Goal: Find specific page/section: Find specific page/section

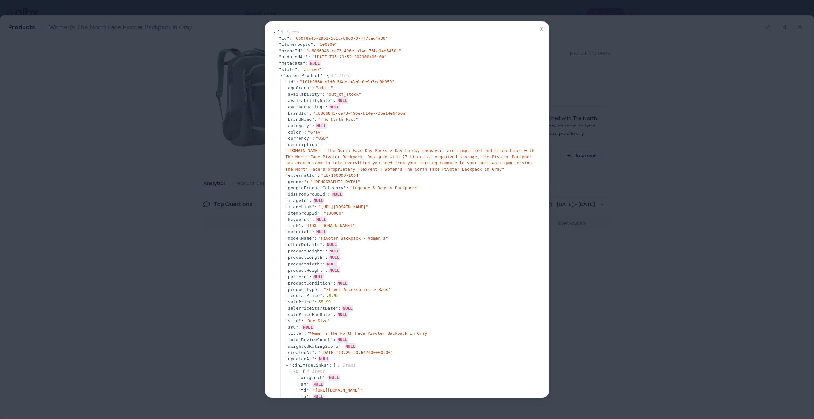
click at [104, 190] on div at bounding box center [407, 209] width 814 height 419
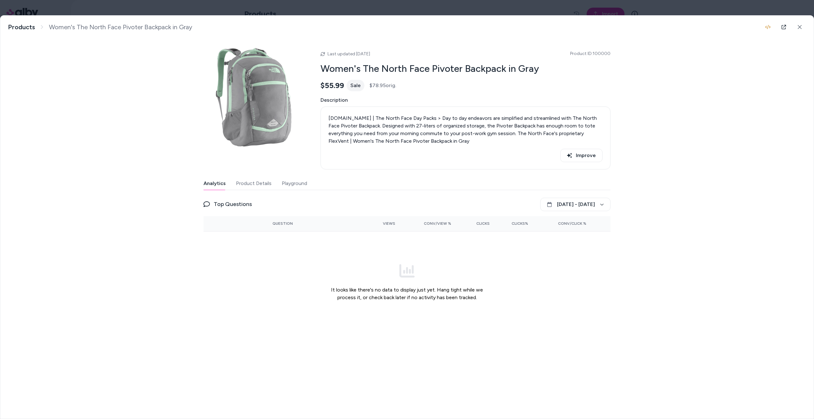
click at [39, 12] on body "Home Agents Inbox Analytics Experiences Knowledge Products Documents Rules Veri…" at bounding box center [407, 209] width 814 height 419
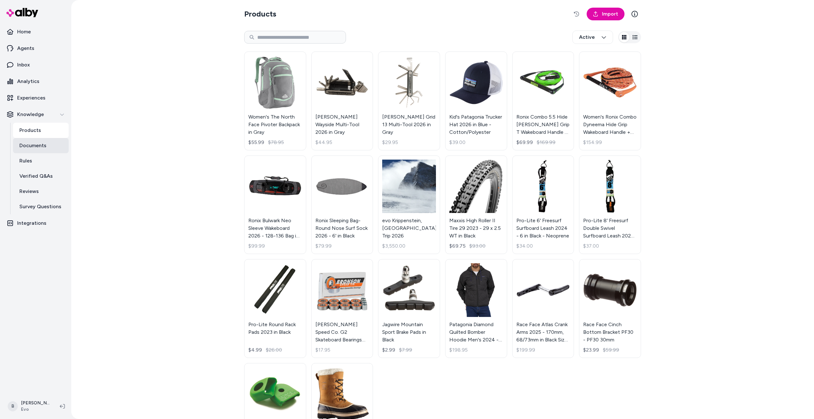
click at [33, 145] on p "Documents" at bounding box center [32, 146] width 27 height 8
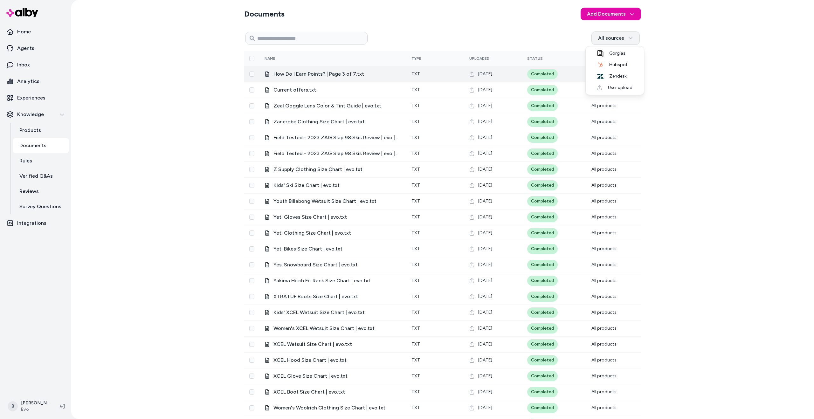
click at [636, 40] on html "Home Agents Inbox Analytics Experiences Knowledge Products Documents Rules Veri…" at bounding box center [407, 209] width 814 height 419
click at [694, 71] on html "Home Agents Inbox Analytics Experiences Knowledge Products Documents Rules Veri…" at bounding box center [407, 209] width 814 height 419
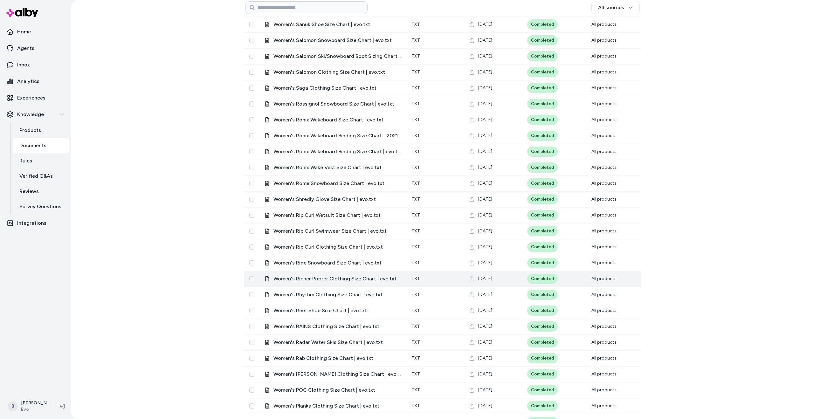
scroll to position [957, 0]
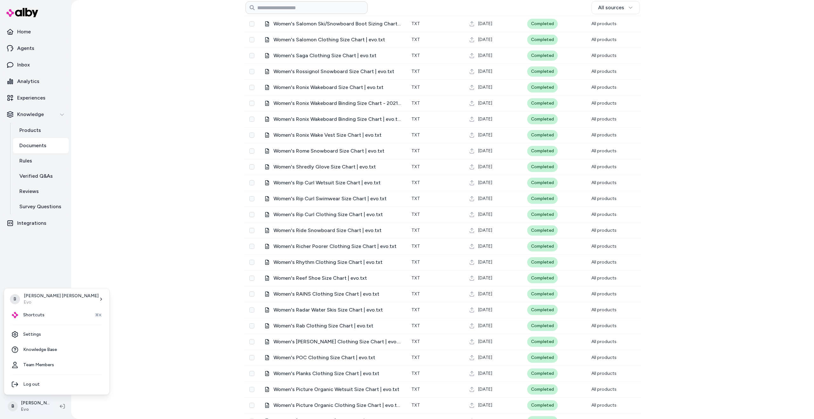
click at [27, 408] on html "Home Agents Inbox Analytics Experiences Knowledge Products Documents Rules Veri…" at bounding box center [407, 209] width 814 height 419
click at [46, 338] on link "Settings" at bounding box center [57, 334] width 100 height 15
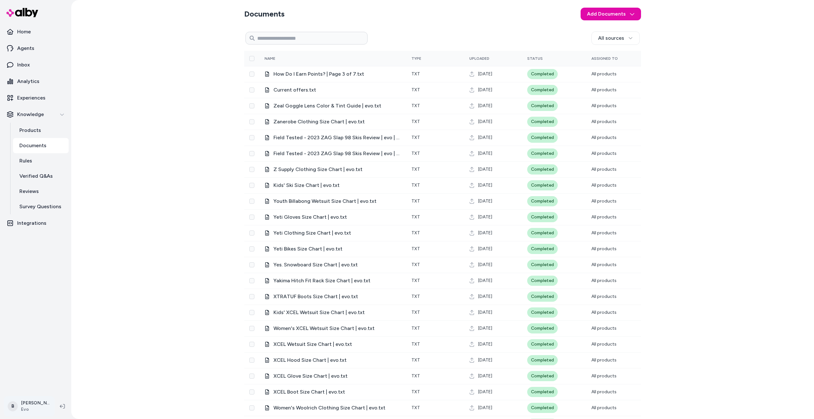
click at [40, 412] on html "Home Agents Inbox Analytics Experiences Knowledge Products Documents Rules Veri…" at bounding box center [407, 209] width 814 height 419
click at [110, 363] on html "Home Agents Inbox Analytics Experiences Knowledge Products Documents Rules Veri…" at bounding box center [407, 209] width 814 height 419
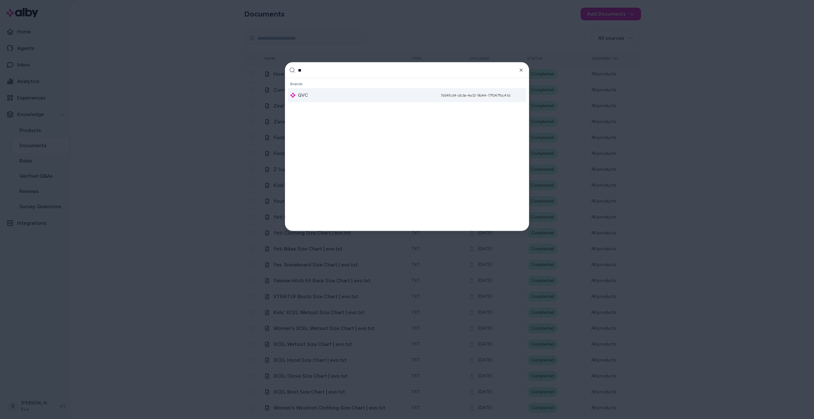
type input "***"
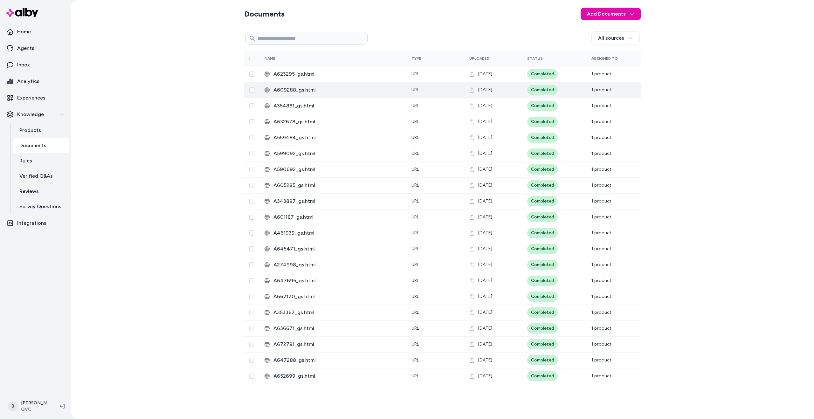
click at [325, 97] on td "A609288_gs.html" at bounding box center [332, 90] width 147 height 16
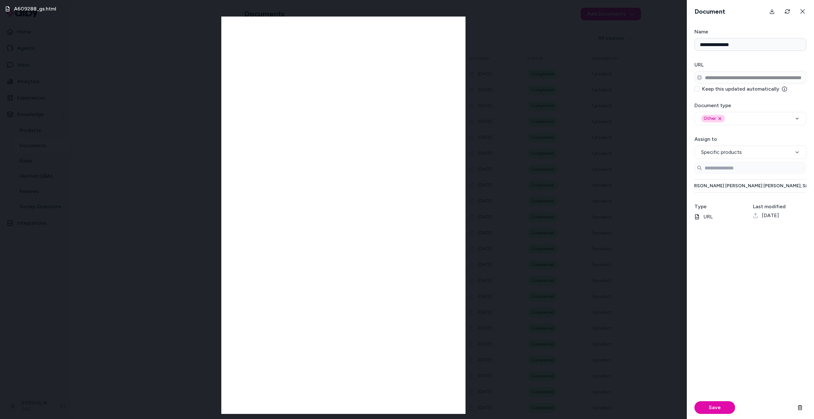
scroll to position [0, 71]
